Goal: Task Accomplishment & Management: Use online tool/utility

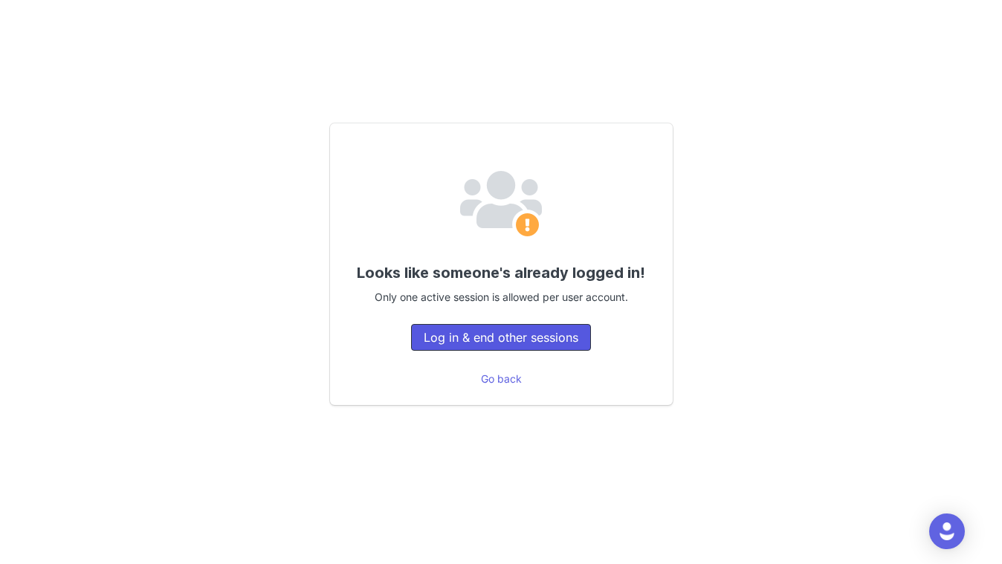
click at [501, 343] on button "Log in & end other sessions" at bounding box center [501, 337] width 180 height 27
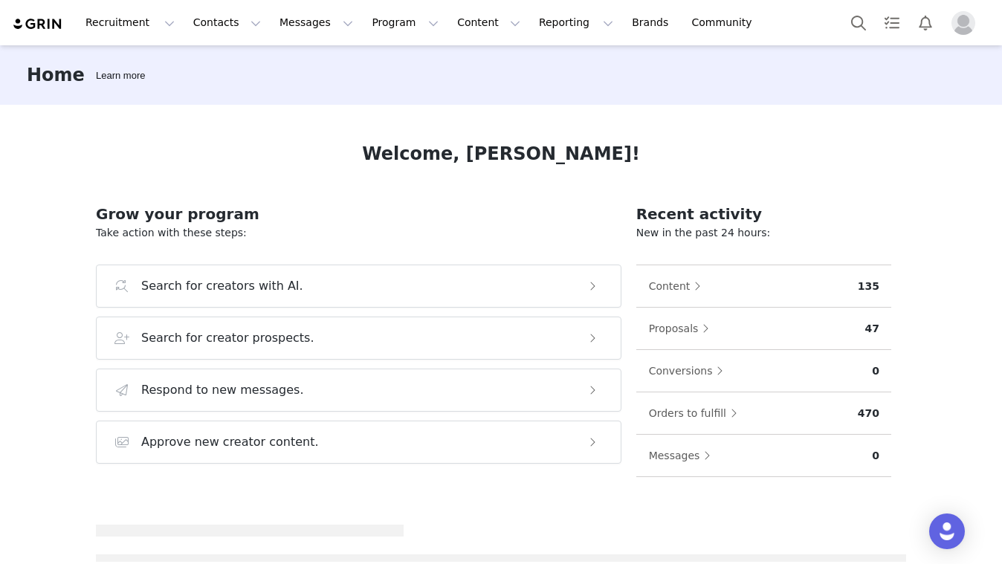
click at [409, 203] on h2 "Grow your program" at bounding box center [358, 214] width 525 height 22
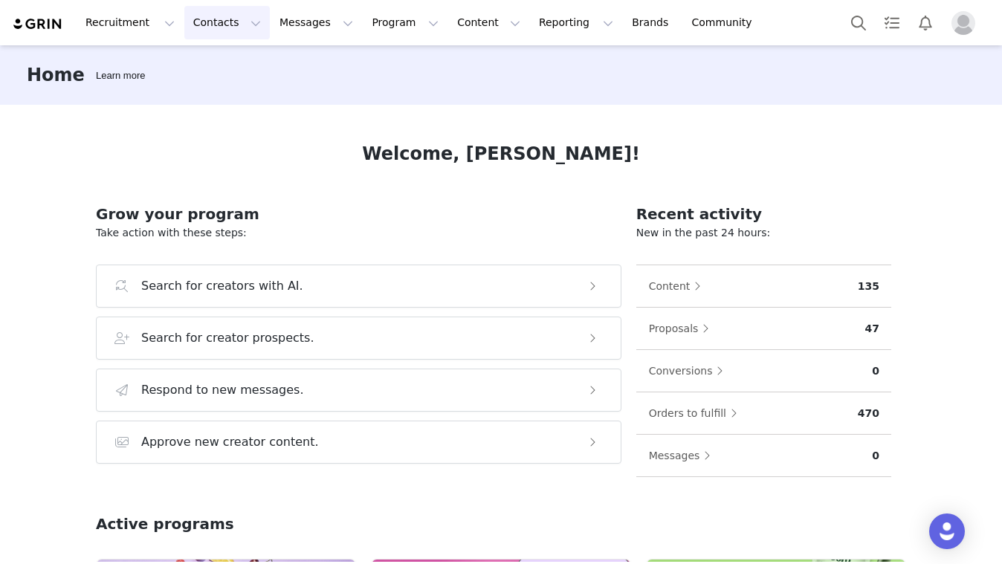
click at [190, 30] on button "Contacts Contacts" at bounding box center [226, 22] width 85 height 33
click at [207, 91] on p "Prospects" at bounding box center [211, 93] width 50 height 16
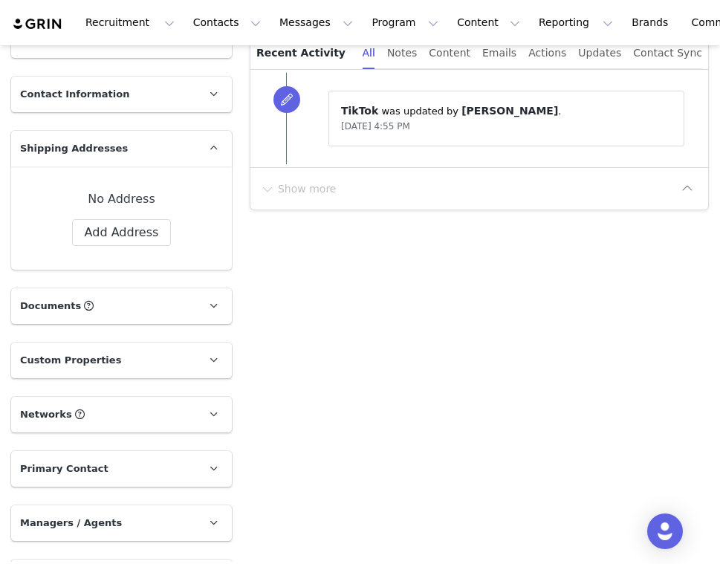
scroll to position [430, 0]
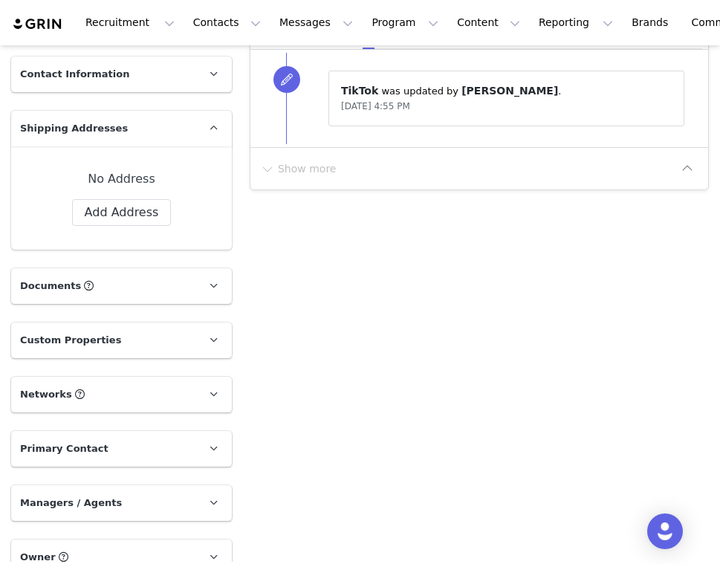
click at [123, 390] on p "Networks You can add or change your creators network URL' here, your active cre…" at bounding box center [103, 395] width 185 height 36
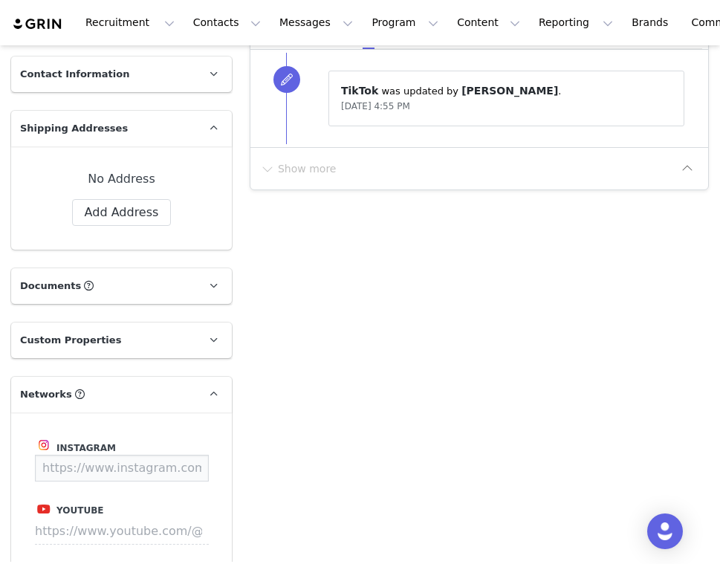
click at [138, 470] on input at bounding box center [122, 468] width 174 height 27
paste input "nikkieschen"
type input "https://www.instagram.com/nikkieschen"
click at [189, 466] on button "Save" at bounding box center [181, 468] width 54 height 27
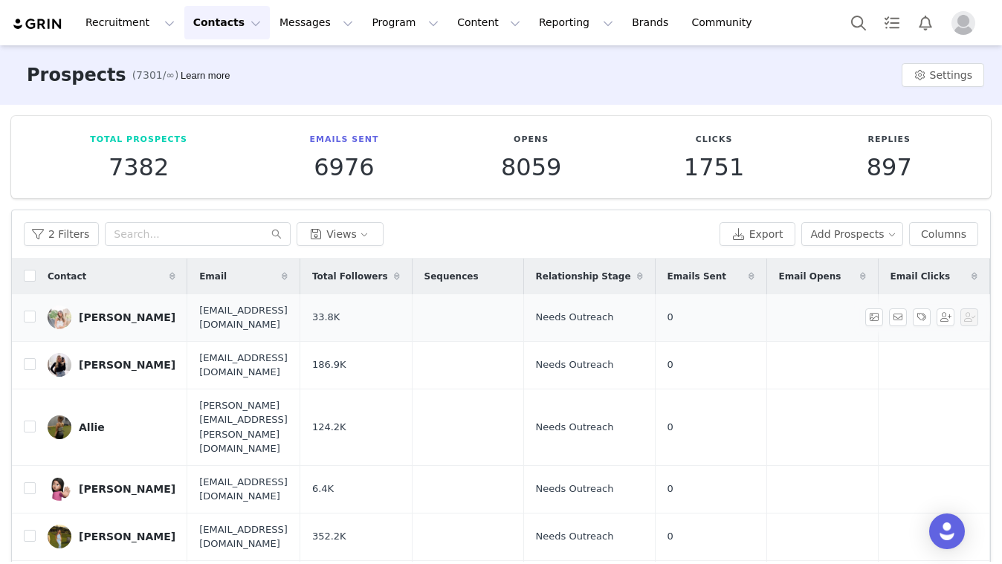
click at [140, 307] on link "[PERSON_NAME]" at bounding box center [112, 317] width 128 height 24
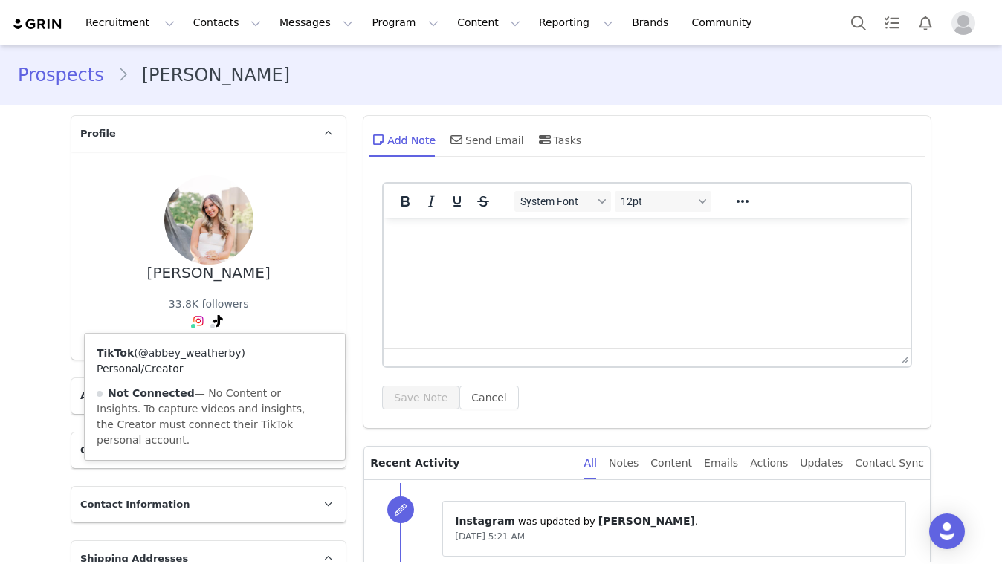
click at [216, 352] on link "@abbey_weatherby" at bounding box center [189, 353] width 103 height 12
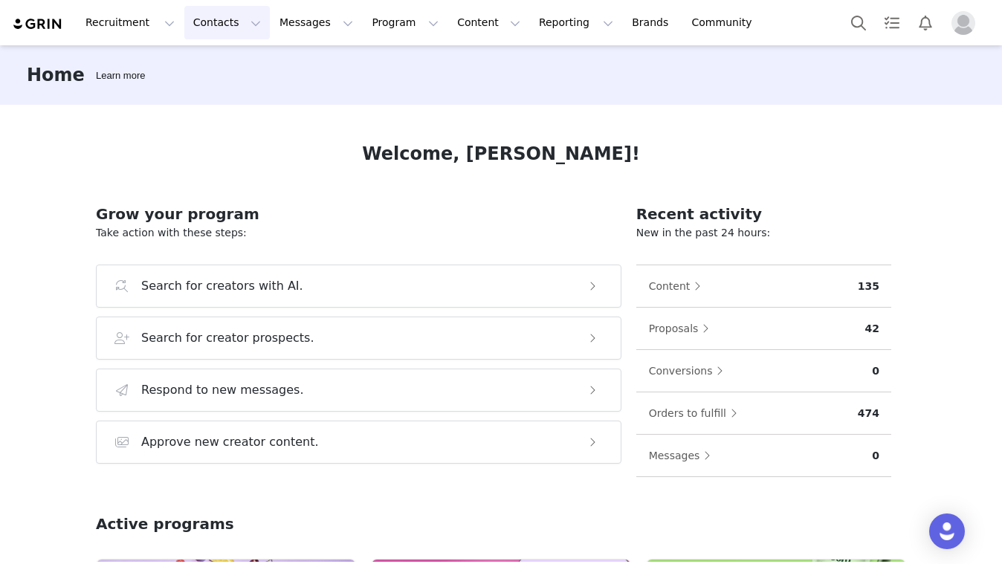
click at [192, 15] on button "Contacts Contacts" at bounding box center [226, 22] width 85 height 33
click at [192, 98] on p "Prospects" at bounding box center [211, 93] width 50 height 16
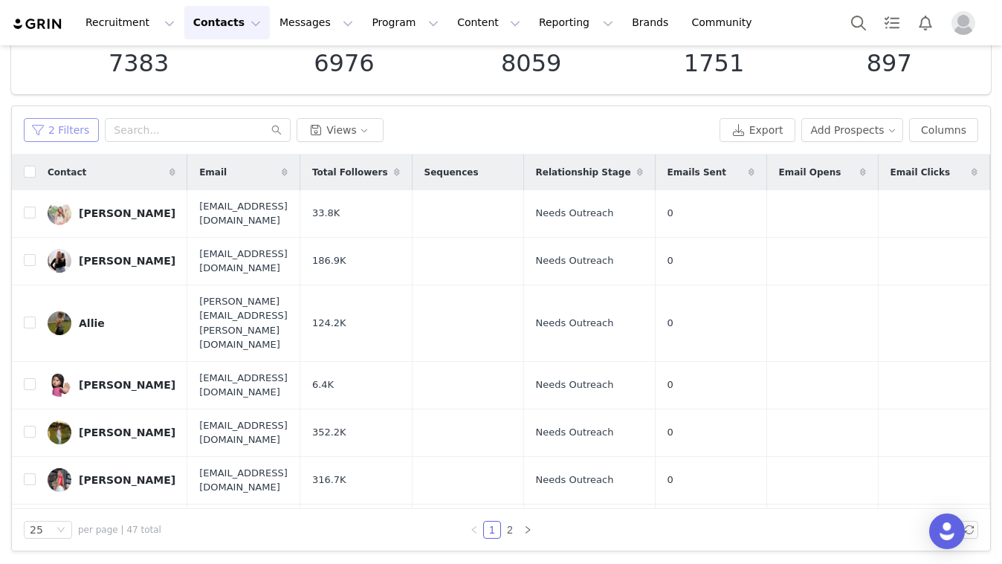
click at [77, 130] on button "2 Filters" at bounding box center [61, 130] width 75 height 24
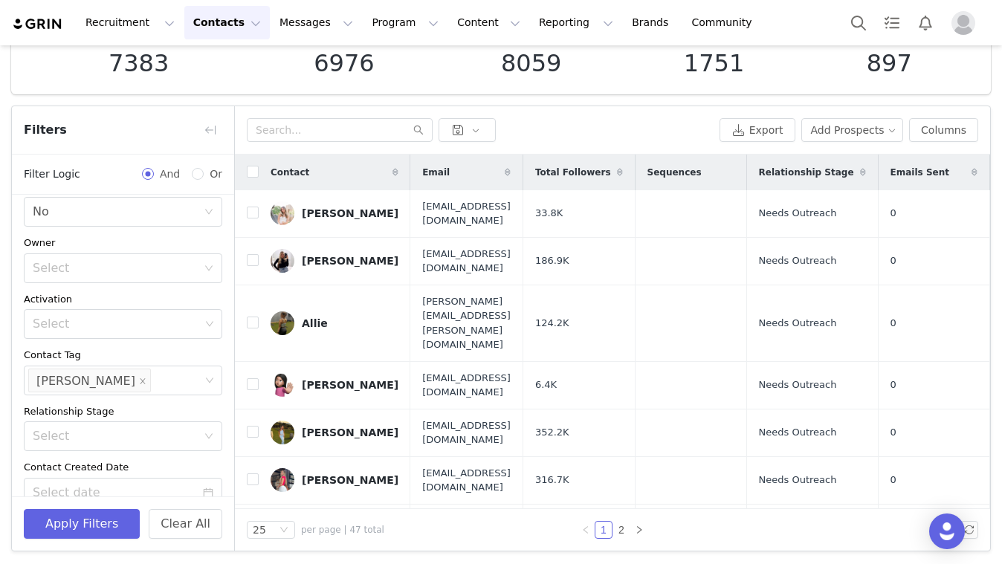
scroll to position [34, 0]
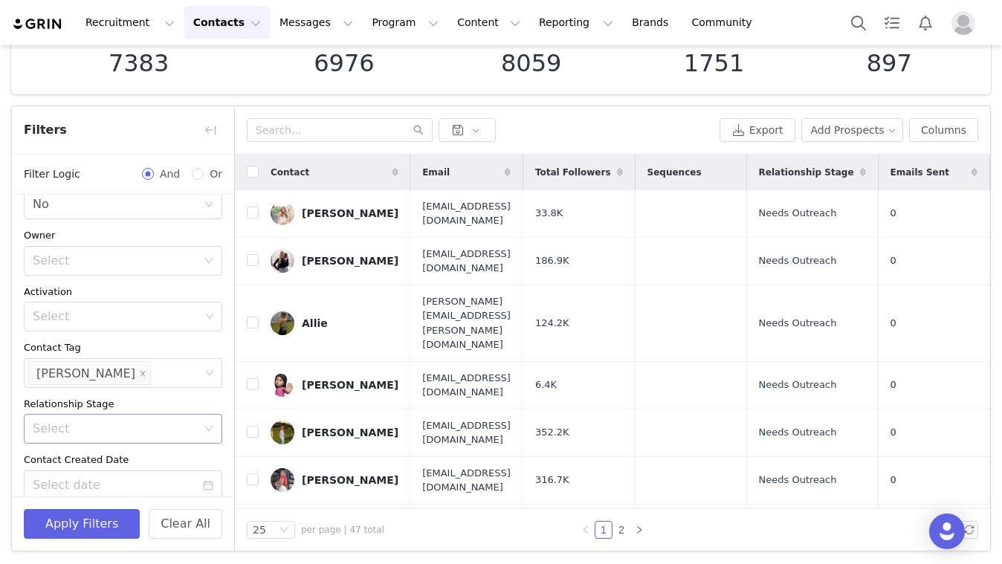
click at [143, 421] on div "Select" at bounding box center [115, 428] width 164 height 15
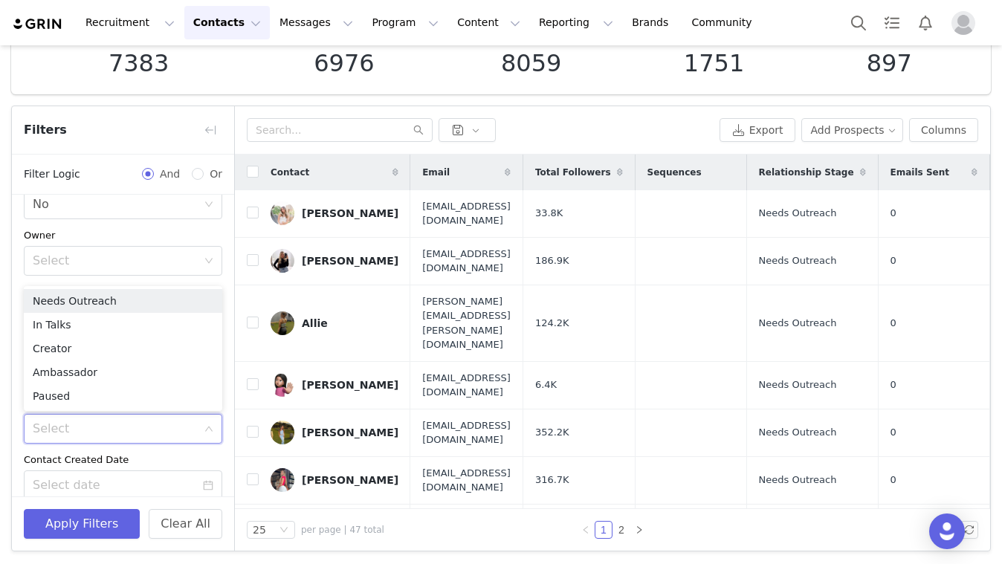
click at [143, 421] on div "Select" at bounding box center [115, 428] width 164 height 15
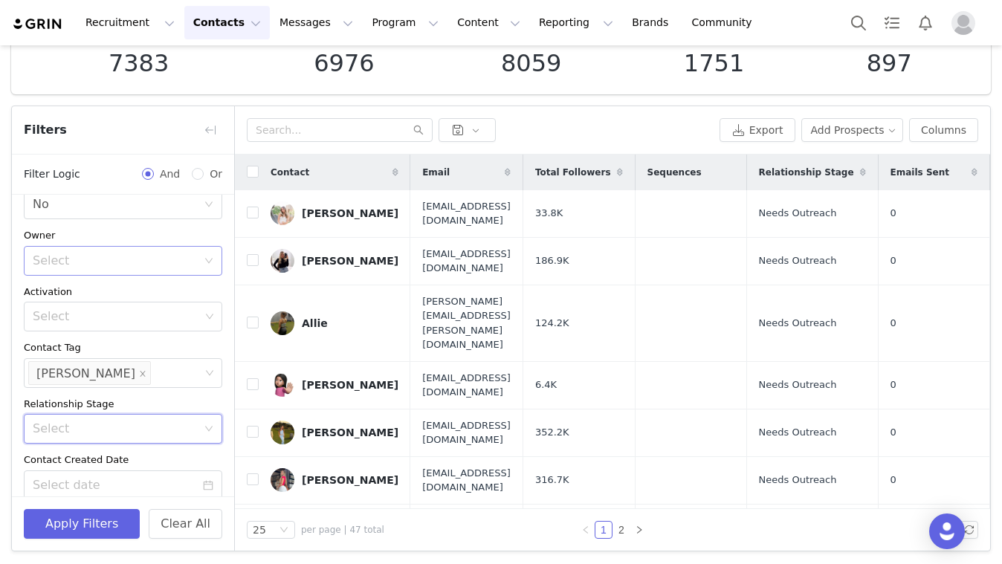
click at [129, 261] on div "Select" at bounding box center [115, 260] width 164 height 15
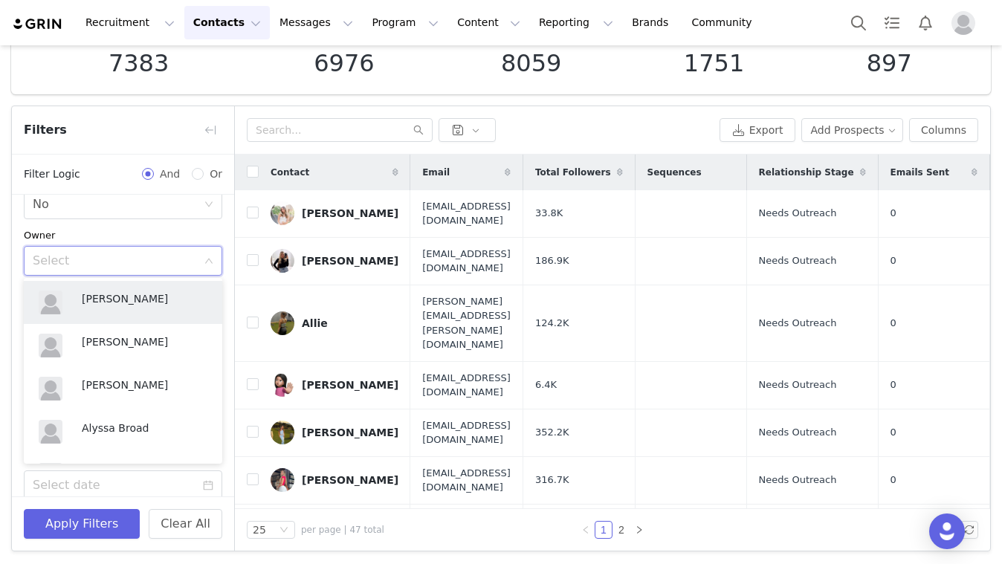
click at [129, 261] on div "Select" at bounding box center [115, 260] width 164 height 15
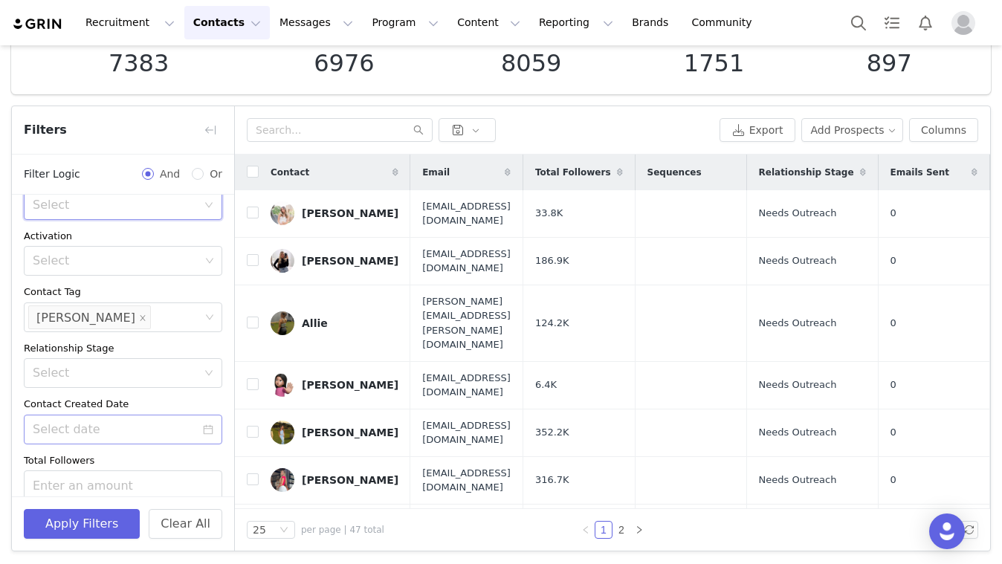
scroll to position [0, 0]
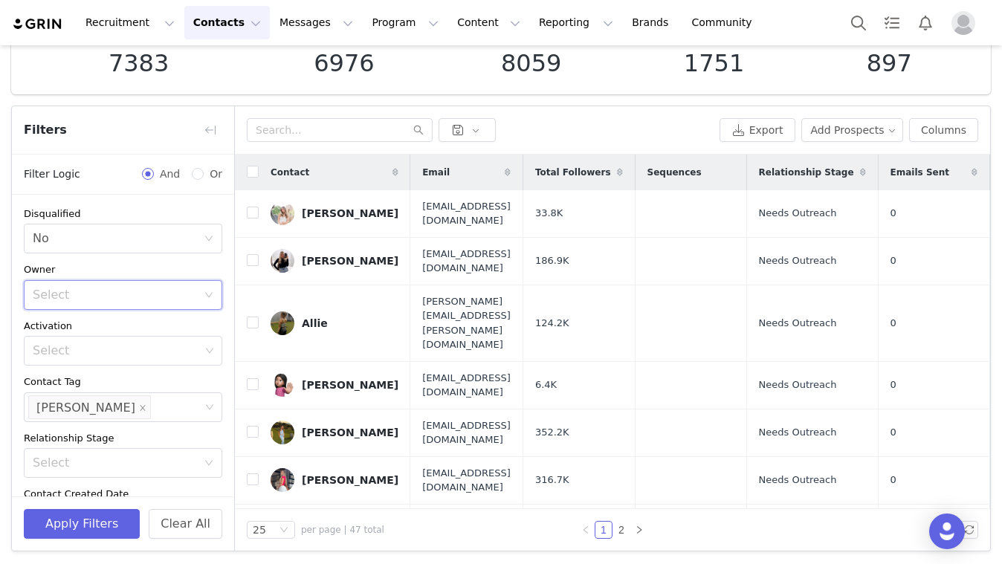
click at [590, 102] on div "Total Prospects 7383 Emails Sent 6976 Opens 8059 Clicks 1751 Replies 897 Filter…" at bounding box center [501, 282] width 1002 height 562
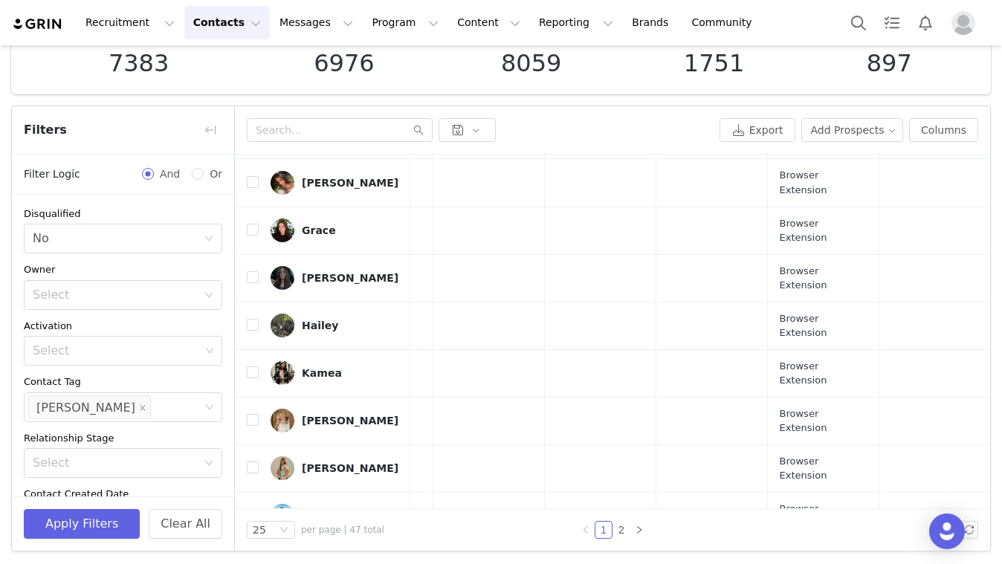
scroll to position [0, 607]
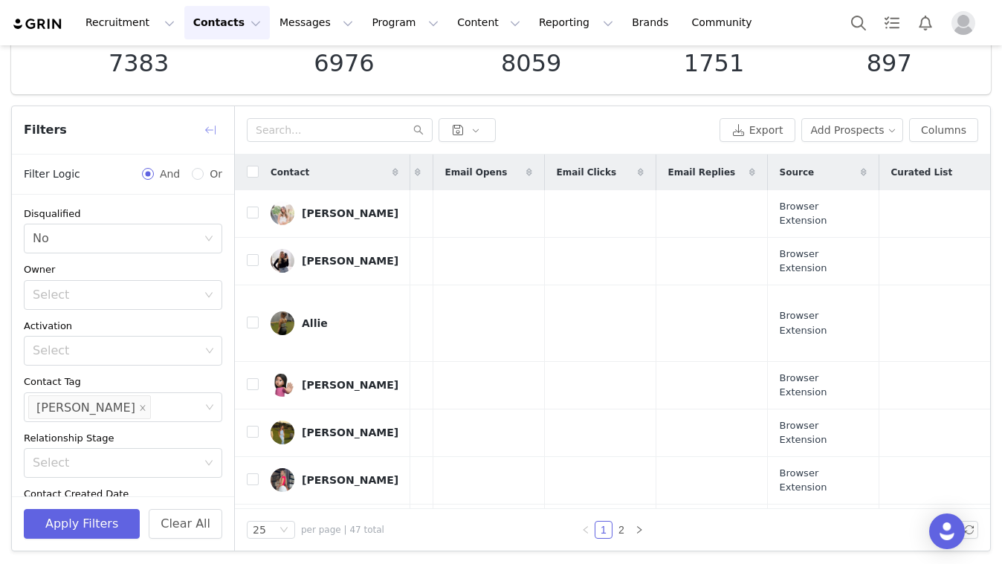
click at [217, 131] on button "button" at bounding box center [210, 130] width 24 height 24
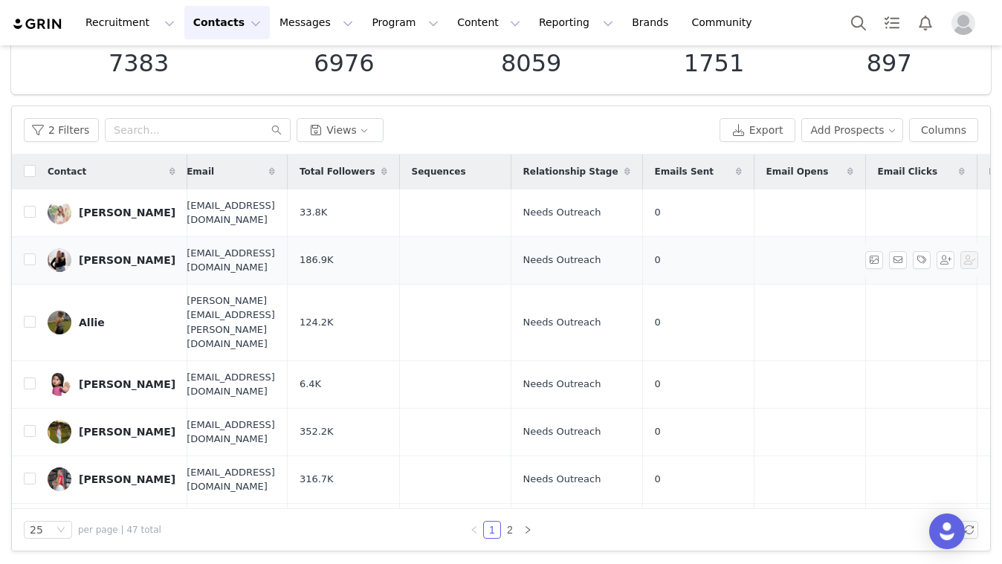
scroll to position [1, 0]
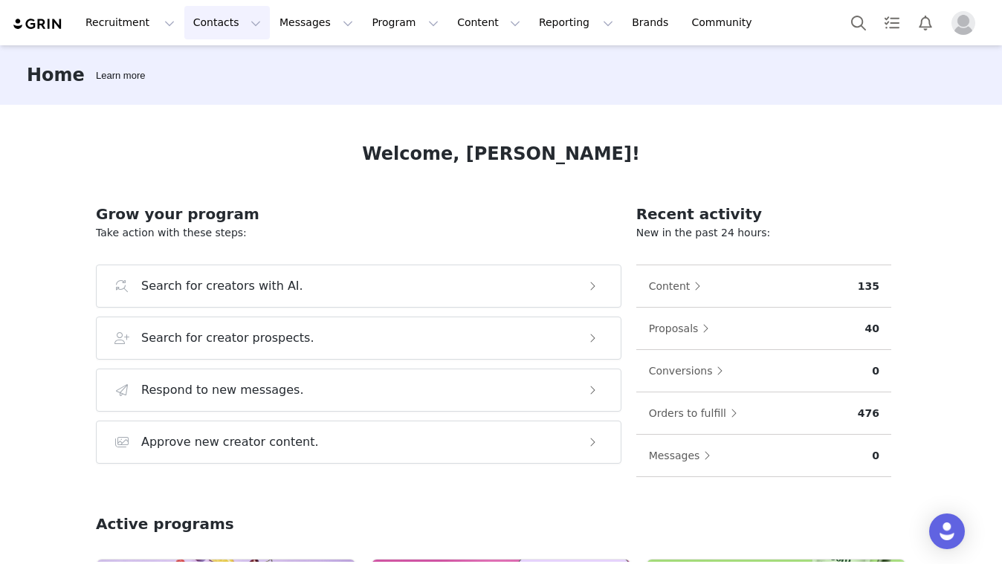
click at [184, 31] on button "Contacts Contacts" at bounding box center [226, 22] width 85 height 33
click at [210, 87] on p "Prospects" at bounding box center [211, 93] width 50 height 16
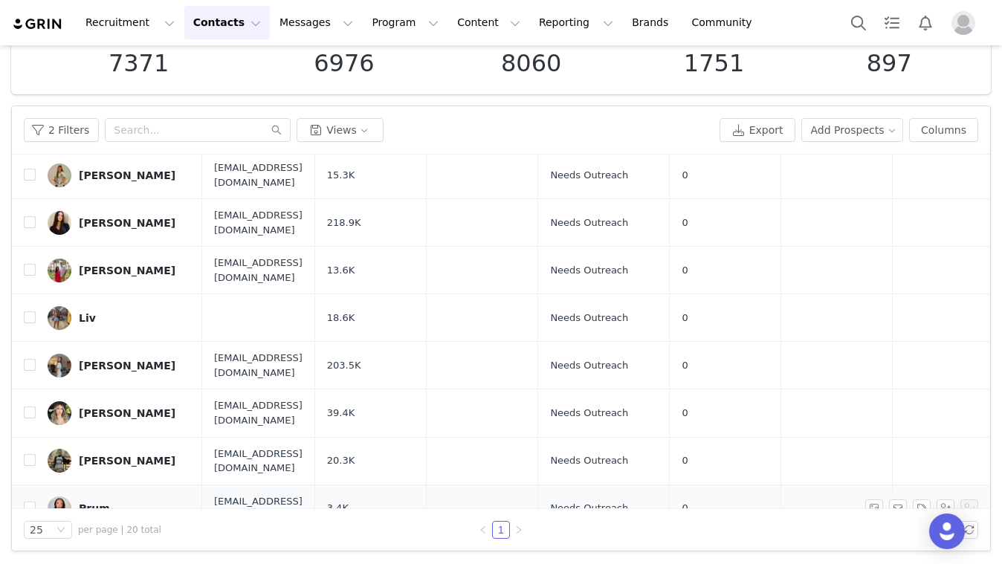
scroll to position [83, 0]
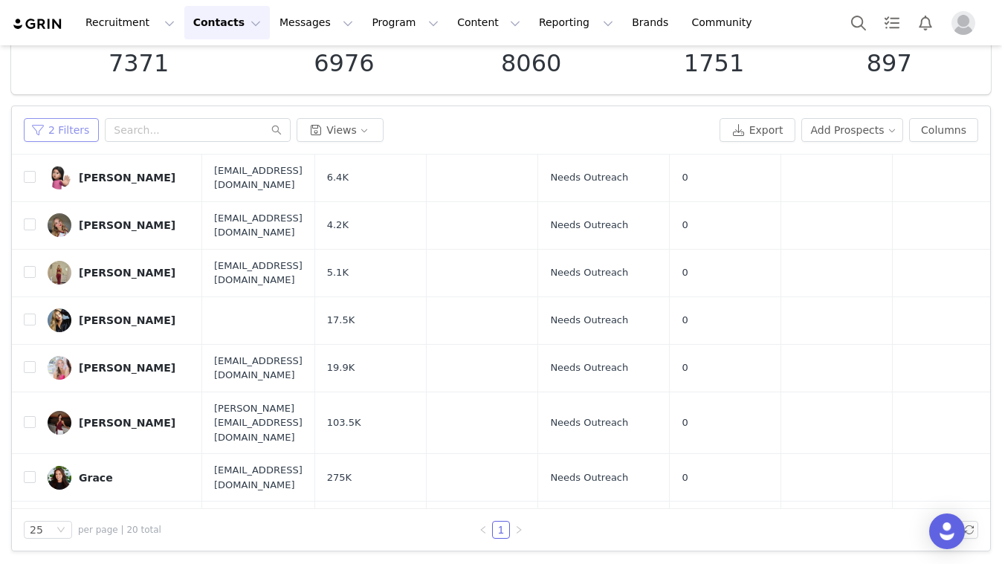
click at [50, 135] on button "2 Filters" at bounding box center [61, 130] width 75 height 24
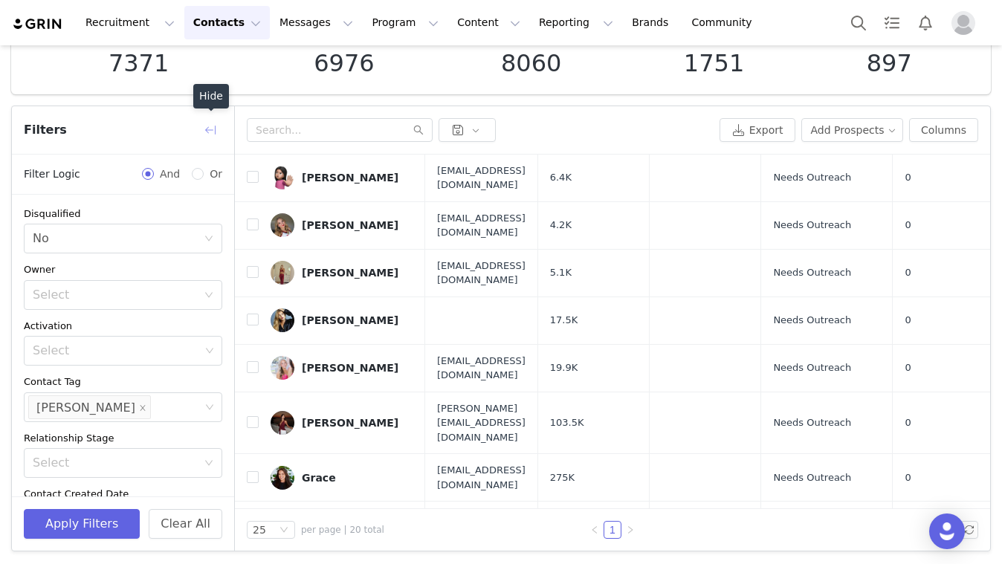
click at [205, 124] on button "button" at bounding box center [210, 130] width 24 height 24
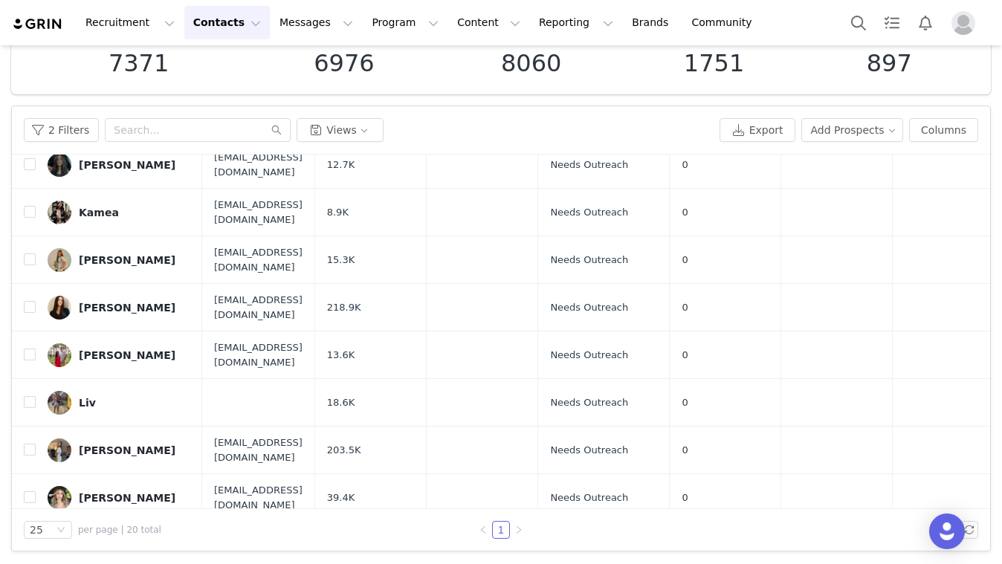
scroll to position [528, 0]
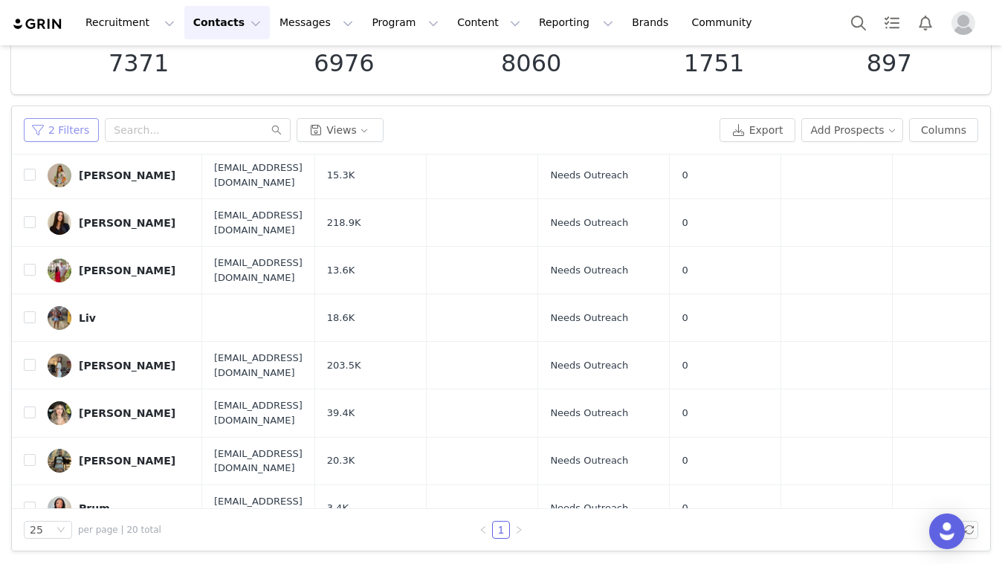
click at [33, 134] on button "2 Filters" at bounding box center [61, 130] width 75 height 24
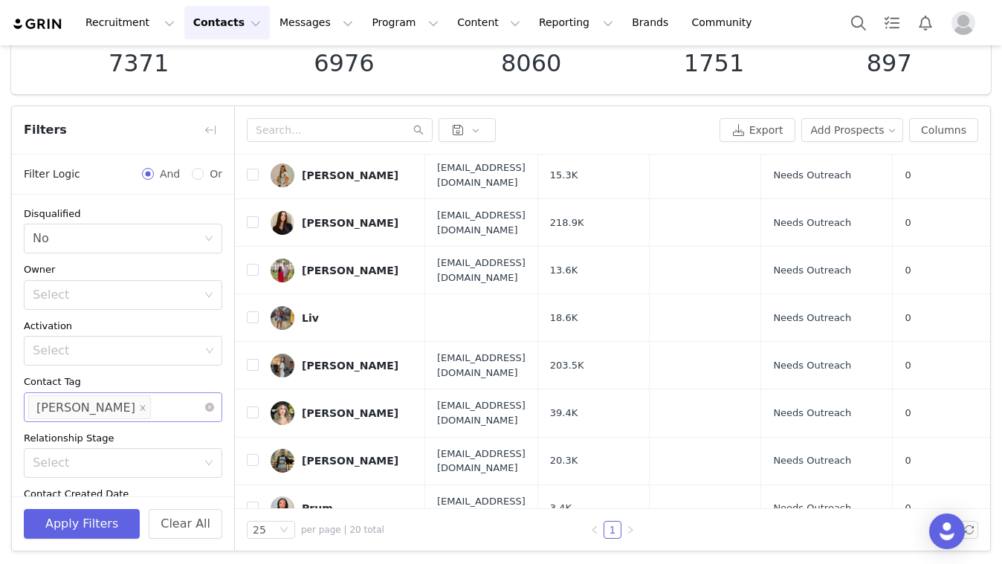
scroll to position [210, 0]
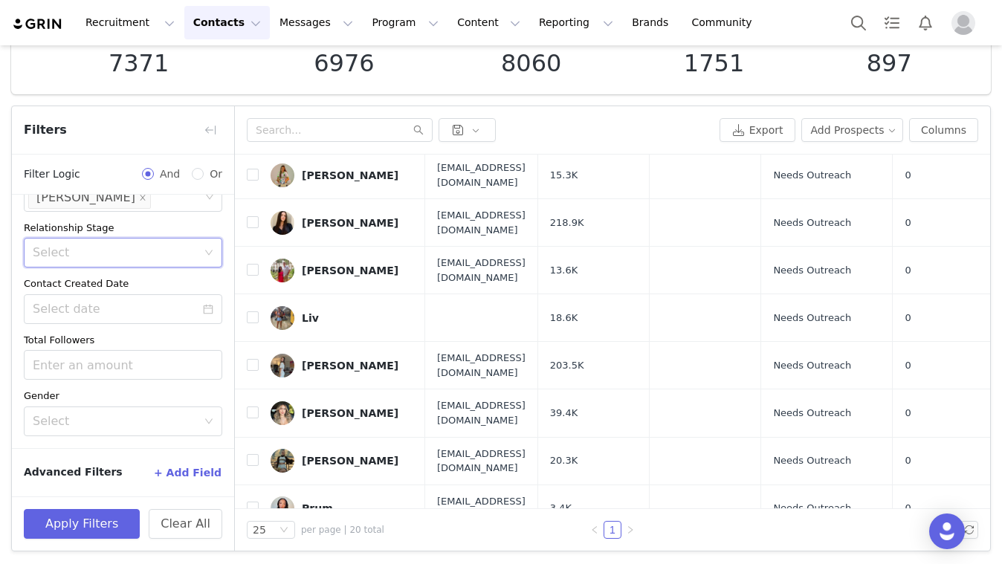
click at [167, 239] on div "Select" at bounding box center [118, 253] width 171 height 28
click at [170, 247] on div "Select" at bounding box center [115, 252] width 164 height 15
click at [163, 295] on input at bounding box center [123, 309] width 198 height 30
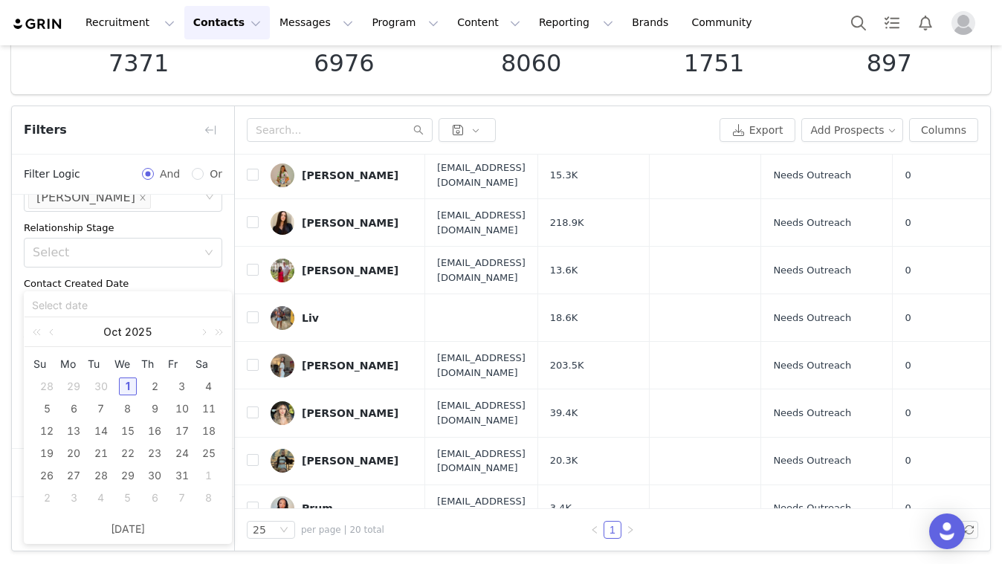
click at [175, 299] on input at bounding box center [128, 305] width 192 height 16
click at [169, 282] on div "Contact Created Date" at bounding box center [123, 283] width 198 height 15
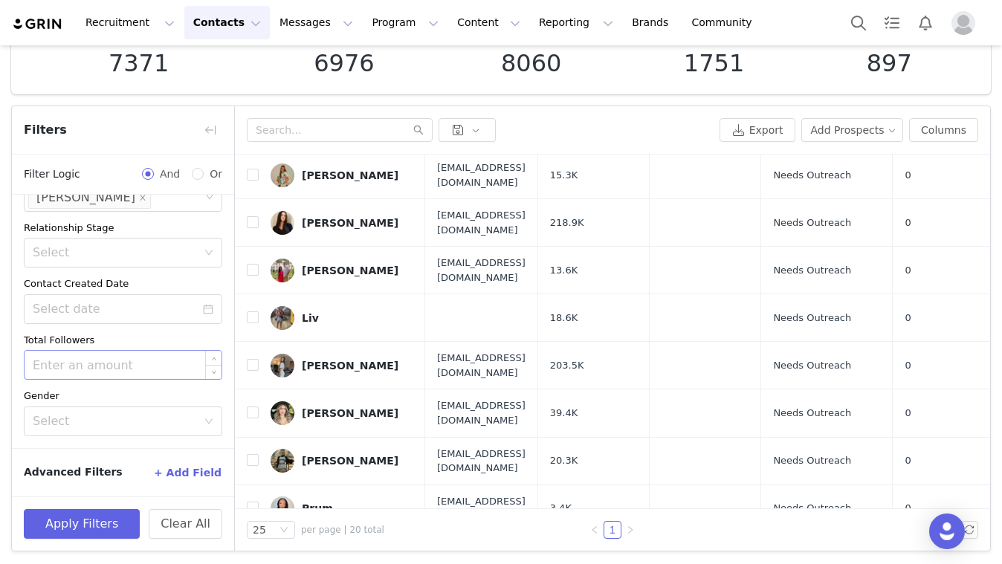
scroll to position [206, 0]
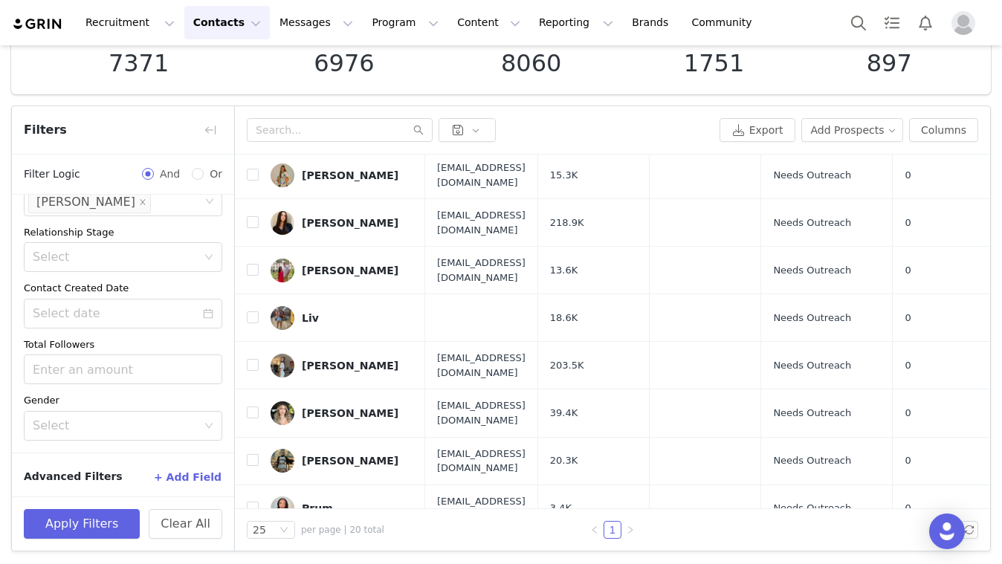
click at [187, 483] on button "+ Add Field" at bounding box center [187, 477] width 69 height 24
click at [169, 473] on button "+ Add Field" at bounding box center [187, 477] width 69 height 24
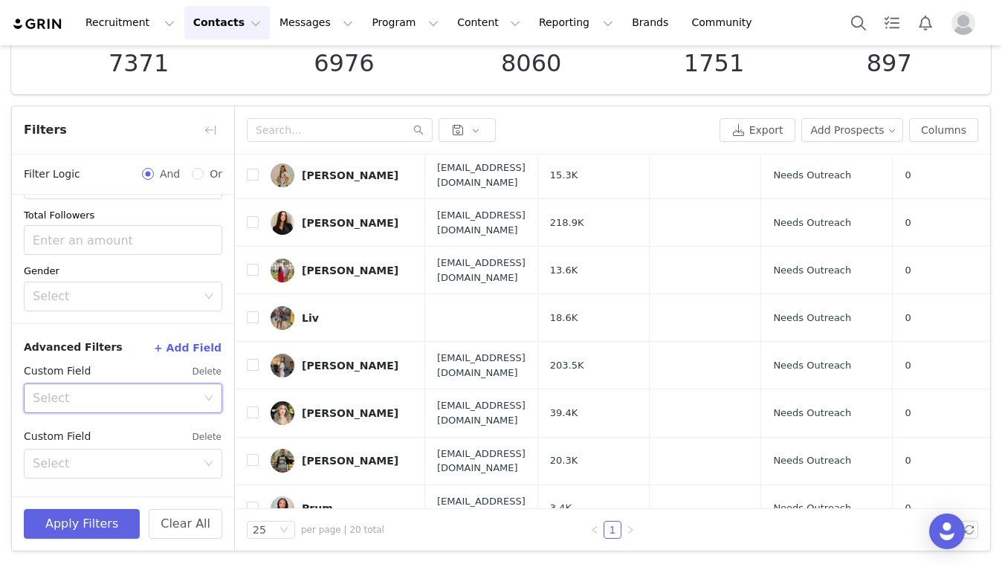
click at [146, 410] on div "Select" at bounding box center [118, 398] width 171 height 28
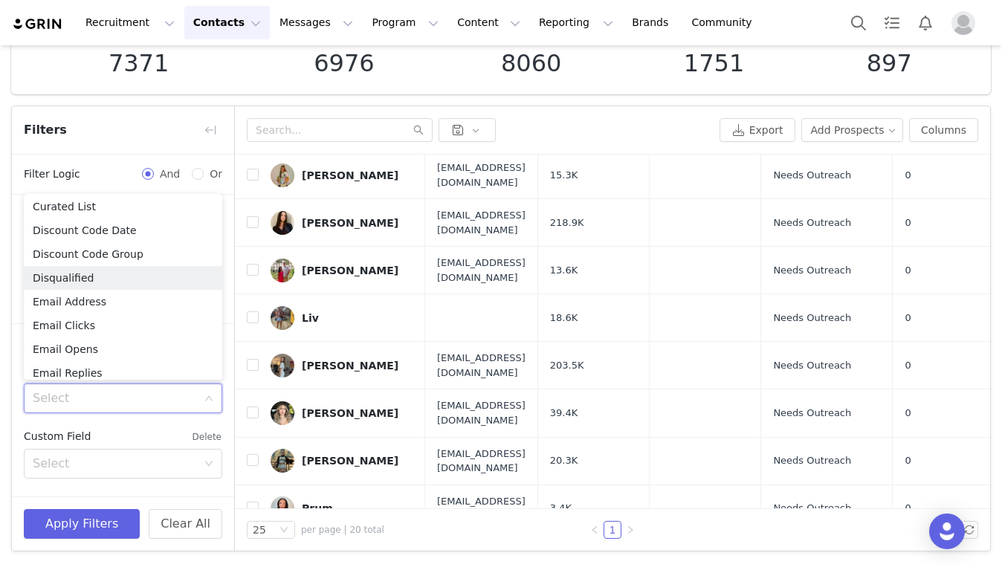
scroll to position [303, 0]
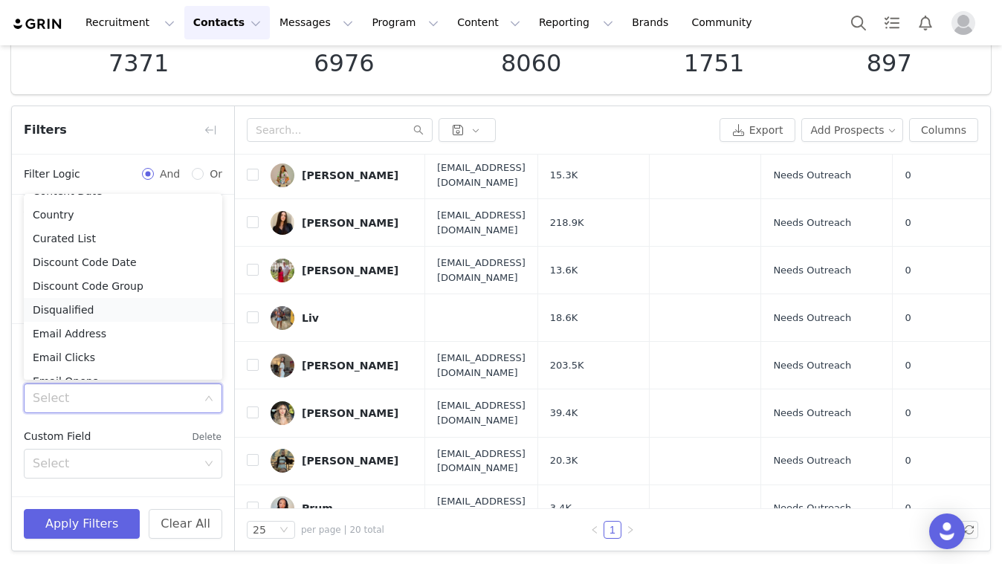
click at [111, 305] on li "Disqualified" at bounding box center [123, 310] width 198 height 24
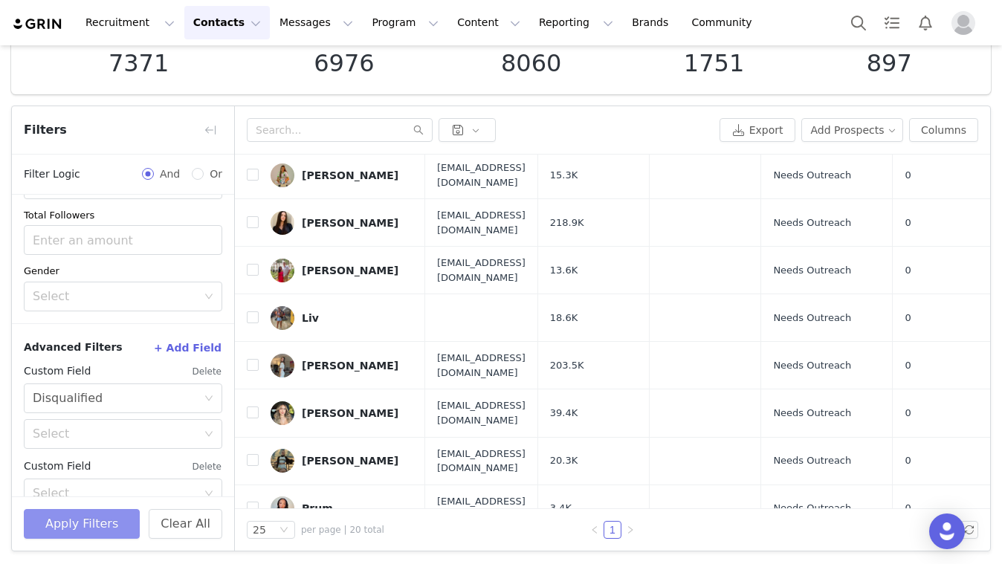
click at [120, 518] on button "Apply Filters" at bounding box center [82, 524] width 116 height 30
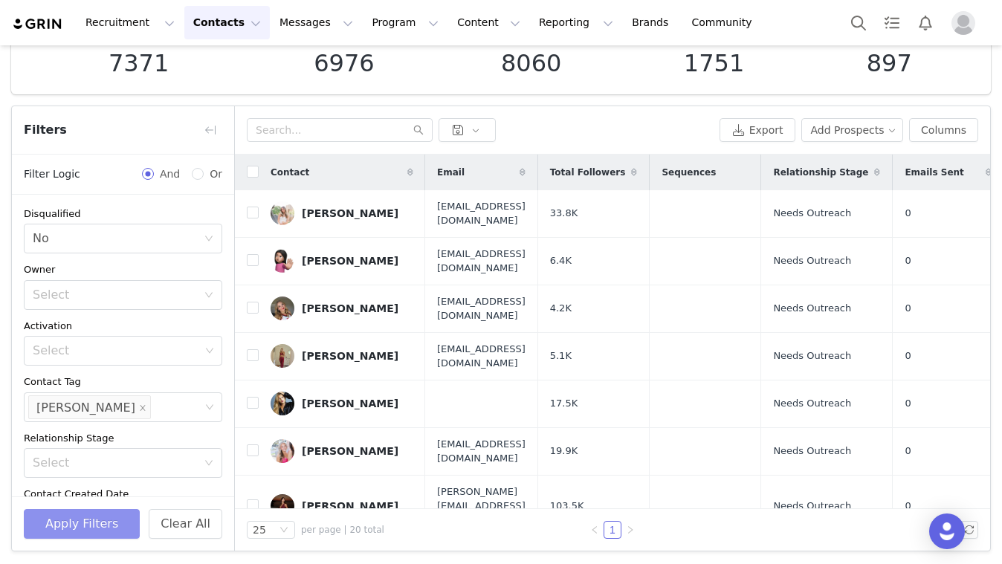
scroll to position [0, 0]
click at [190, 228] on div "Select No" at bounding box center [118, 238] width 171 height 28
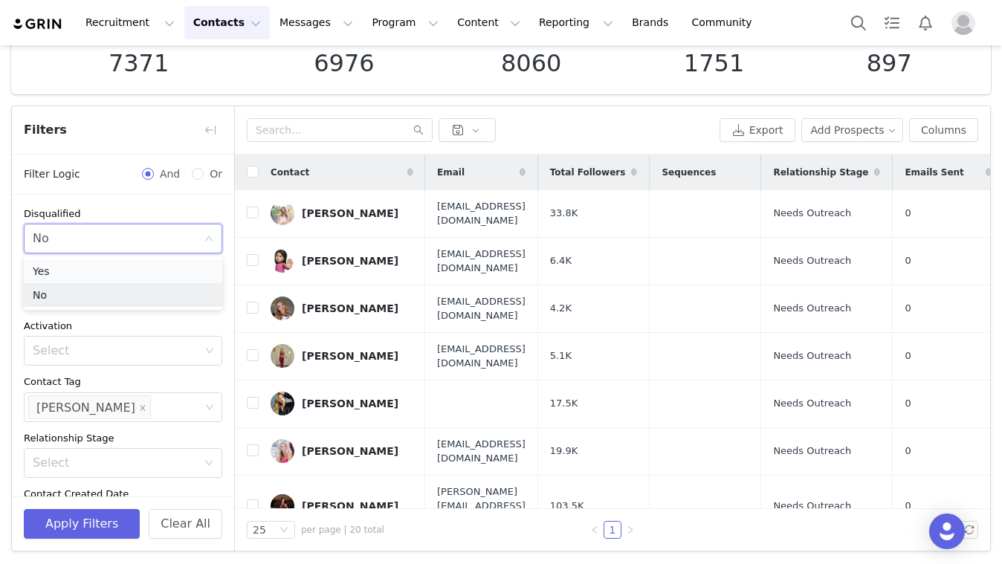
click at [177, 263] on li "Yes" at bounding box center [123, 271] width 198 height 24
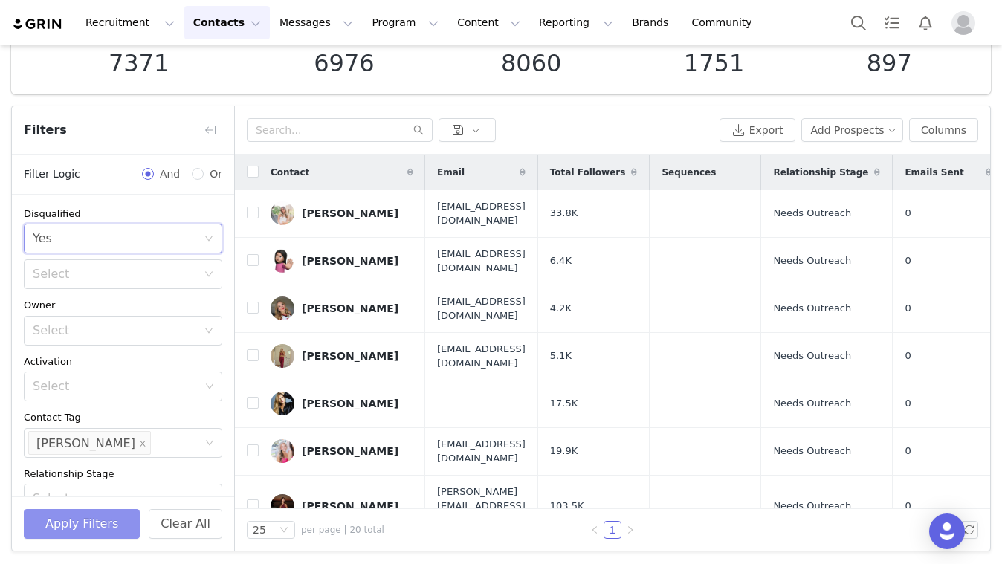
click at [92, 517] on button "Apply Filters" at bounding box center [82, 524] width 116 height 30
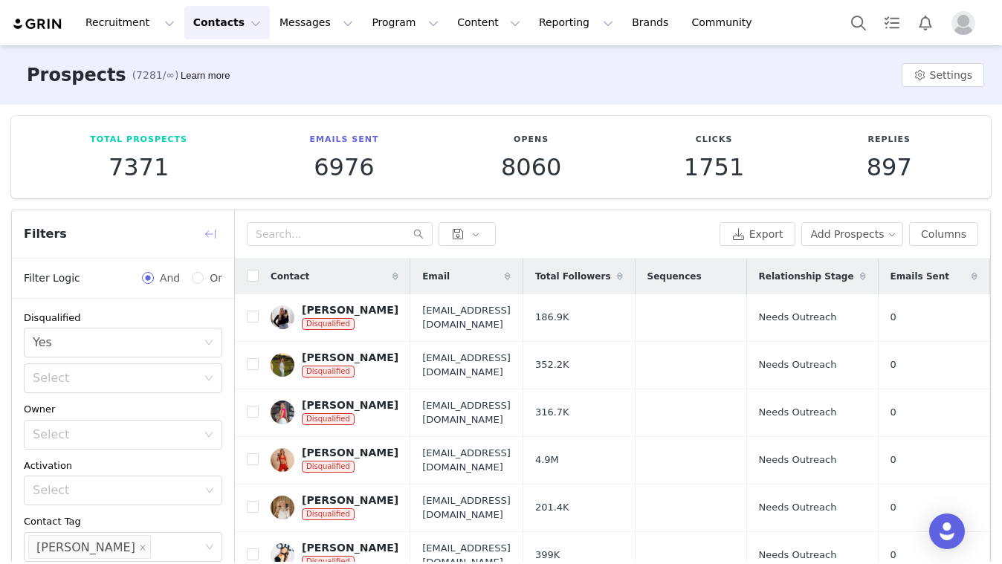
click at [212, 237] on button "button" at bounding box center [210, 234] width 24 height 24
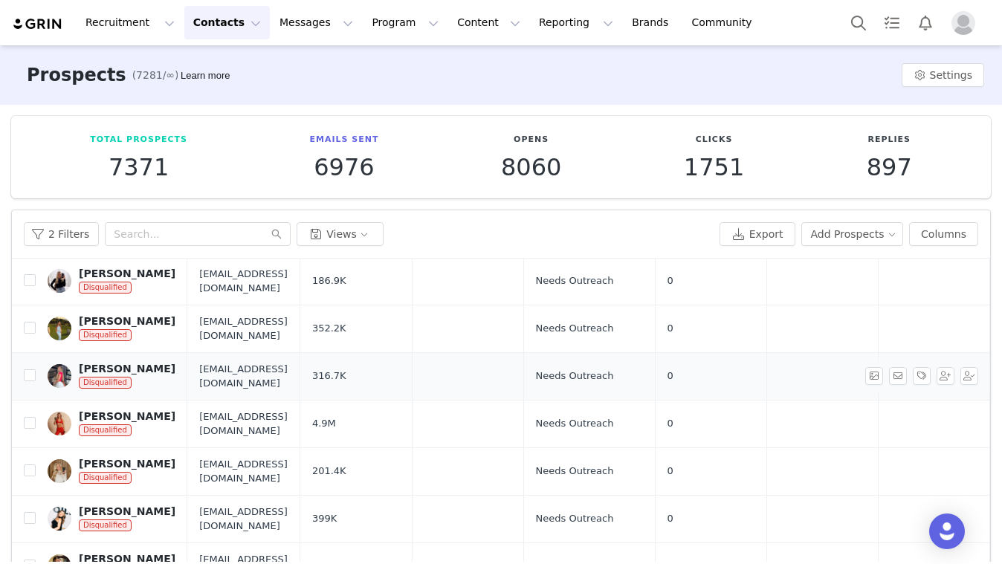
scroll to position [42, 0]
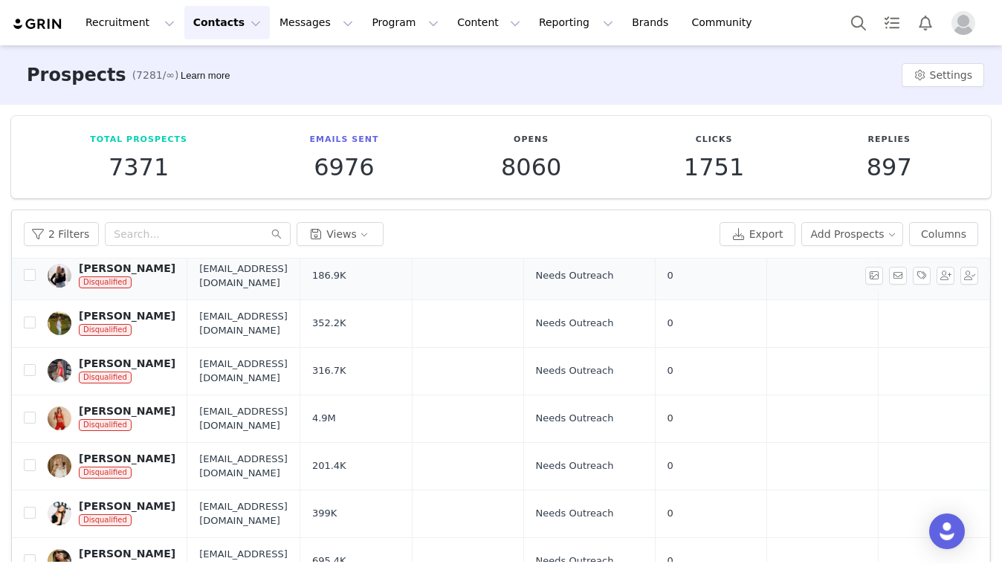
click at [140, 275] on div "Alexa Schabel Disqualified" at bounding box center [127, 275] width 97 height 27
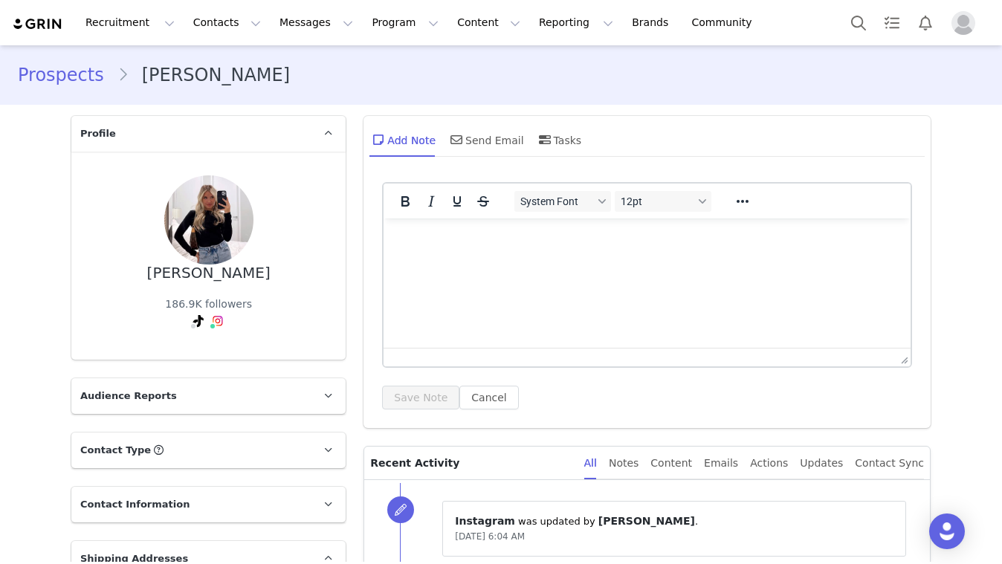
drag, startPoint x: 160, startPoint y: 279, endPoint x: 256, endPoint y: 282, distance: 95.9
click at [256, 282] on div "Alexa Schabel 186.9K followers TikTok ( @allexaschabel ) — Personal/Creator Not…" at bounding box center [208, 255] width 227 height 161
copy div "Alexa Schabel"
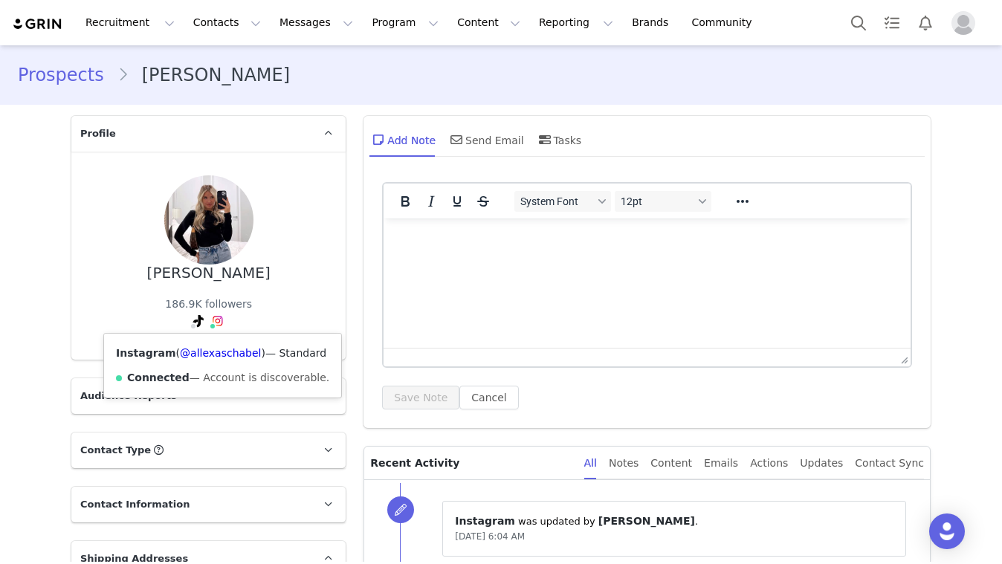
click at [209, 317] on span at bounding box center [218, 321] width 18 height 18
click at [220, 356] on link "@allexaschabel" at bounding box center [220, 353] width 81 height 12
click at [216, 326] on img at bounding box center [218, 321] width 12 height 12
click at [221, 328] on span at bounding box center [218, 321] width 18 height 18
click at [233, 352] on link "@allexaschabel" at bounding box center [220, 353] width 81 height 12
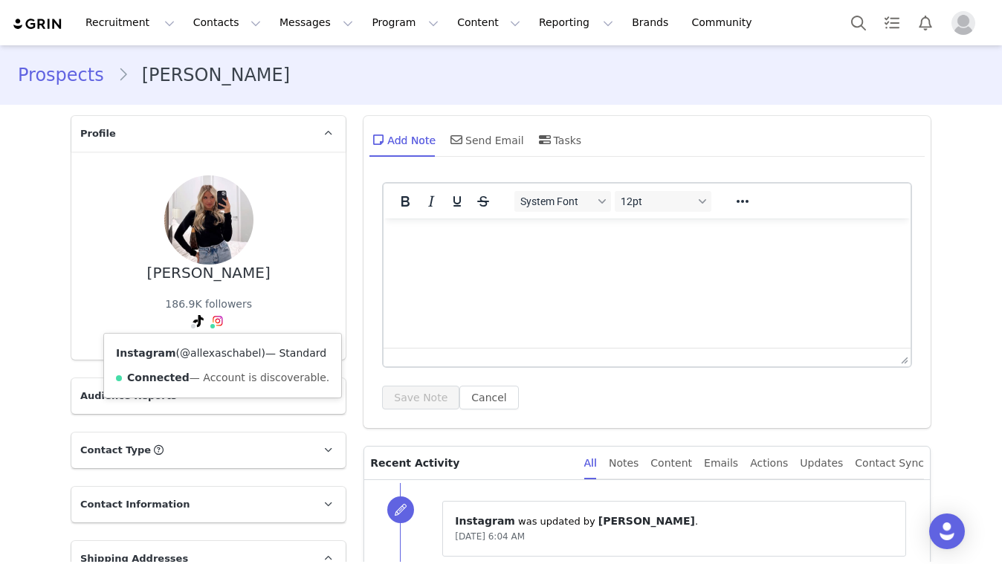
click at [216, 349] on link "@allexaschabel" at bounding box center [220, 353] width 81 height 12
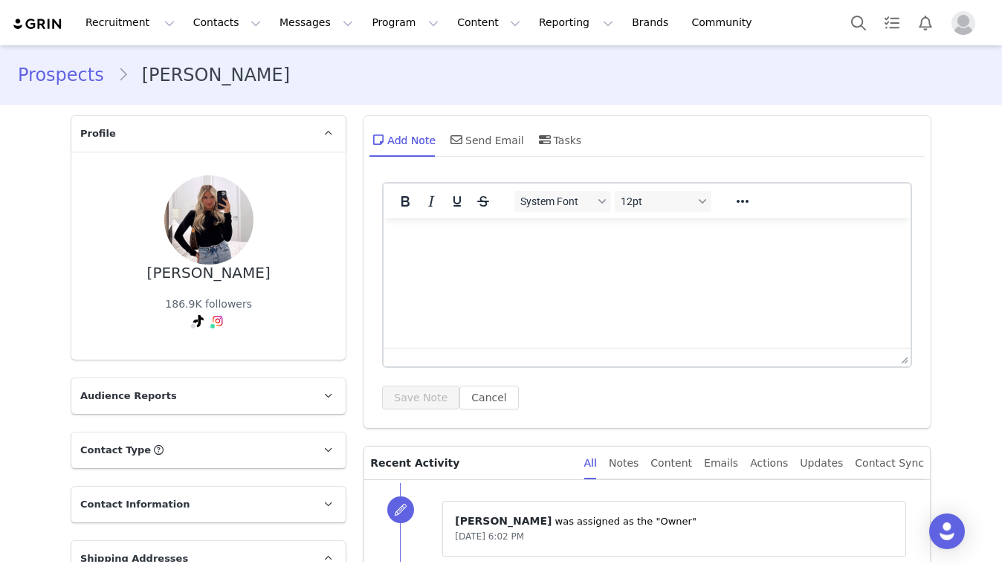
click at [132, 289] on div "Alexa Schabel 186.9K followers TikTok ( @allexaschabel ) — Personal/Creator Not…" at bounding box center [208, 255] width 227 height 161
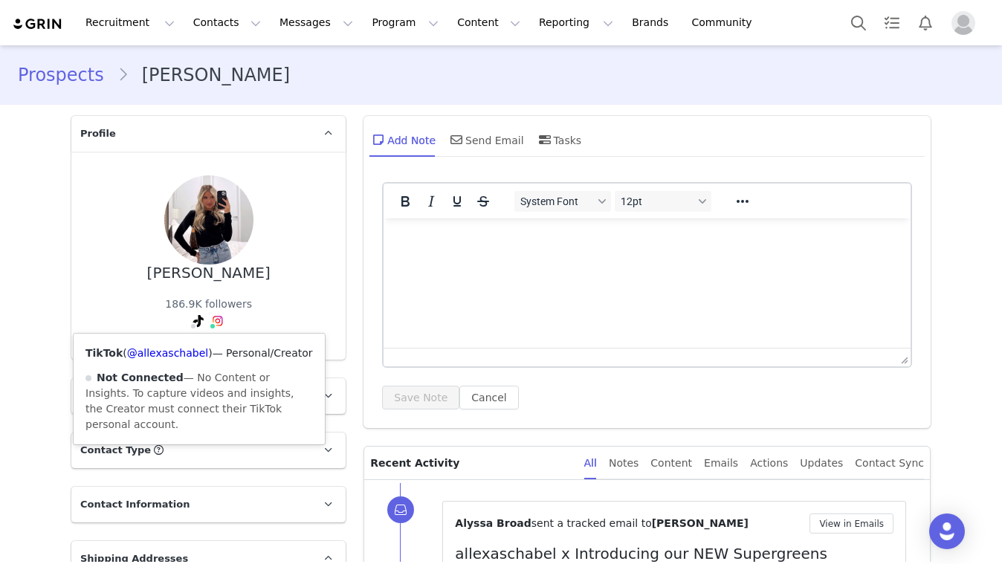
click at [196, 321] on icon at bounding box center [198, 321] width 10 height 12
click at [183, 356] on link "@allexaschabel" at bounding box center [167, 353] width 81 height 12
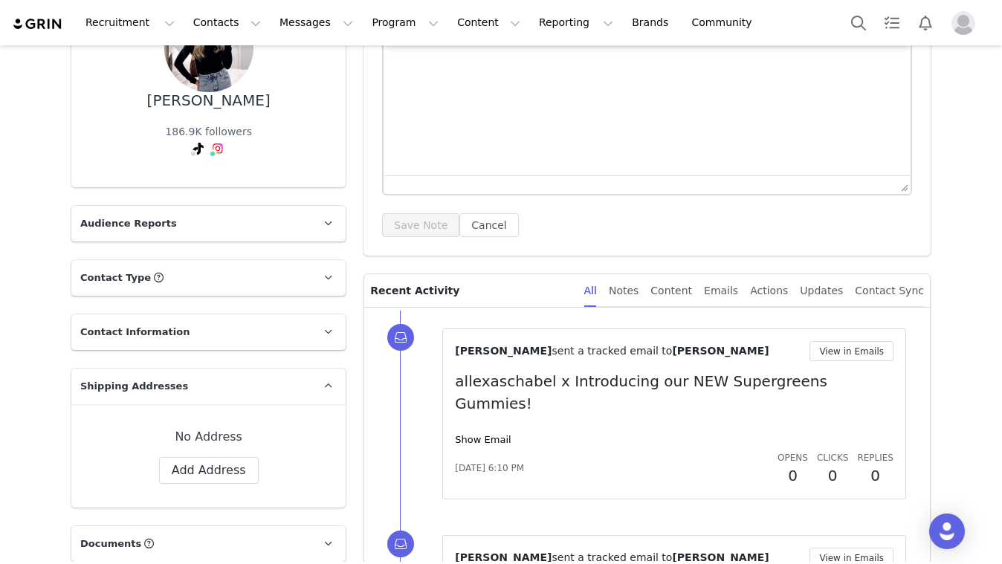
scroll to position [263, 0]
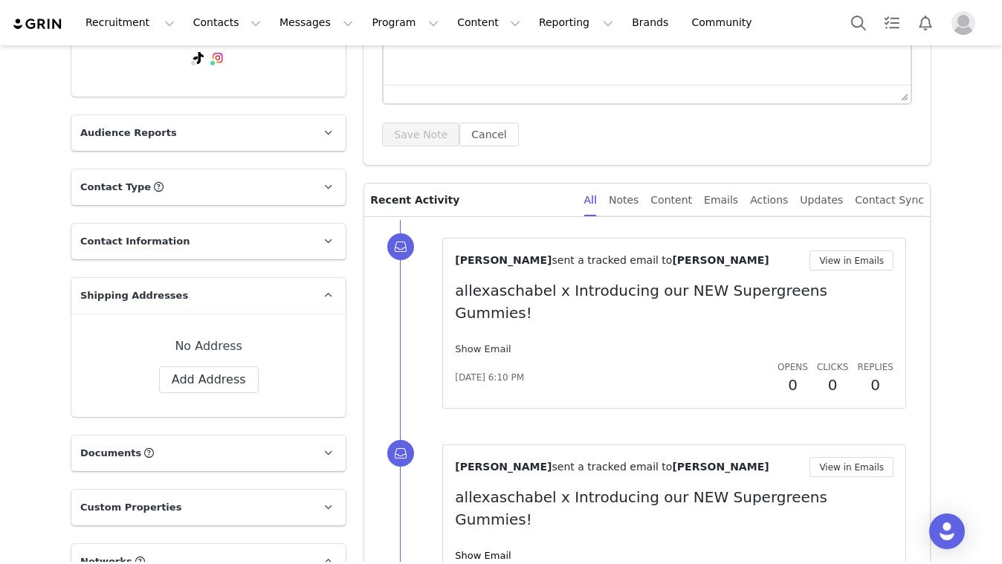
click at [485, 343] on link "Show Email" at bounding box center [483, 348] width 56 height 11
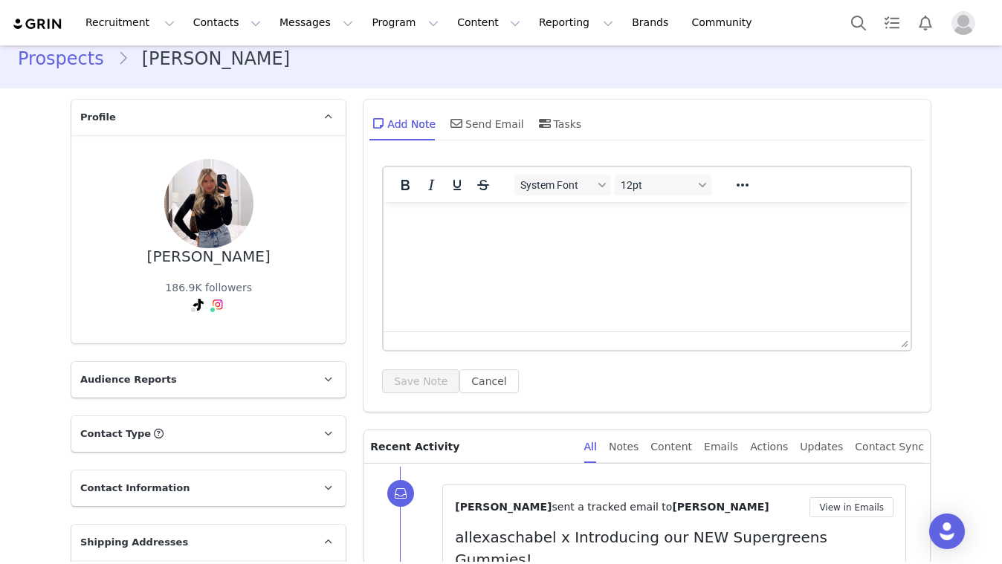
scroll to position [0, 0]
